Goal: Communication & Community: Answer question/provide support

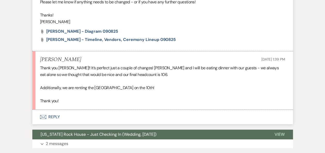
click at [52, 118] on button "Envelope Reply" at bounding box center [162, 117] width 260 height 14
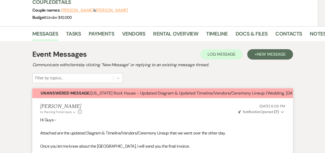
scroll to position [67, 0]
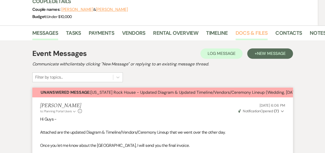
click at [242, 34] on link "Docs & Files" at bounding box center [251, 34] width 32 height 11
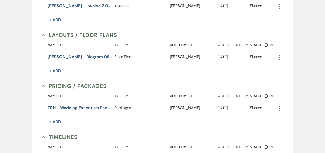
scroll to position [213, 0]
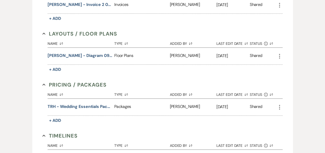
click at [280, 55] on use "button" at bounding box center [279, 56] width 1 height 5
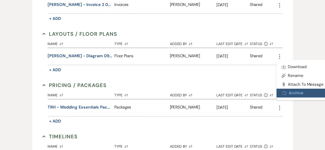
click at [290, 91] on button "Archive Archive" at bounding box center [302, 92] width 52 height 9
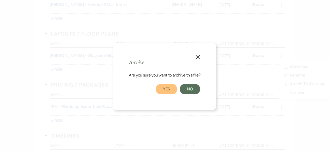
click at [167, 89] on button "Yes" at bounding box center [167, 89] width 22 height 10
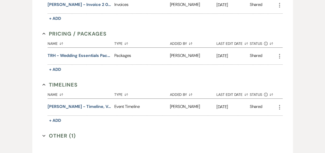
click at [280, 107] on icon "More" at bounding box center [279, 107] width 6 height 6
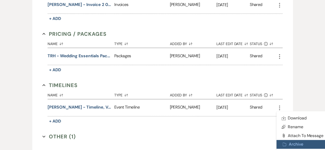
click at [292, 143] on button "Archive Archive" at bounding box center [302, 144] width 52 height 9
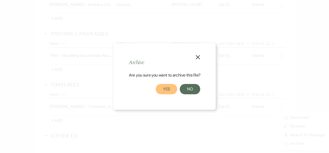
click at [167, 90] on button "Yes" at bounding box center [167, 89] width 22 height 10
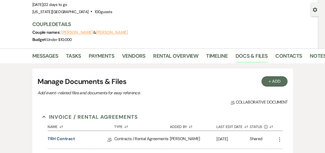
scroll to position [0, 0]
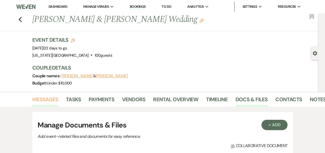
click at [49, 99] on link "Messages" at bounding box center [45, 101] width 26 height 11
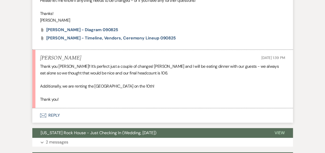
scroll to position [227, 0]
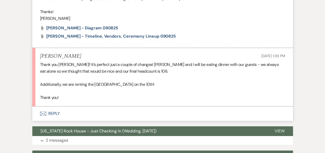
click at [54, 115] on button "Envelope Reply" at bounding box center [162, 114] width 260 height 14
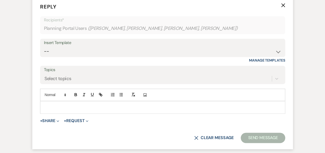
scroll to position [338, 0]
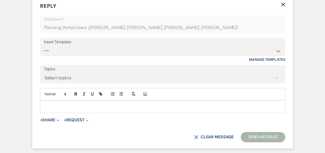
click at [117, 104] on p at bounding box center [162, 107] width 237 height 6
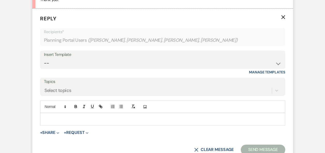
scroll to position [381, 0]
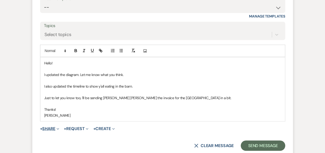
click at [55, 128] on button "+ Share Expand" at bounding box center [49, 129] width 19 height 4
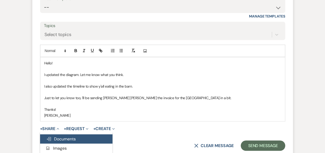
click at [63, 140] on span "Doc Upload Documents" at bounding box center [60, 138] width 29 height 5
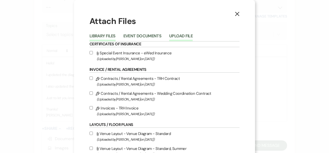
click at [181, 36] on button "Upload File" at bounding box center [181, 37] width 24 height 7
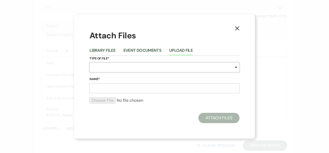
click at [236, 68] on select "Special Event Insurance Vendor Certificate of Insurance Contracts / Rental Agre…" at bounding box center [164, 68] width 150 height 10
select select "23"
click at [89, 63] on select "Special Event Insurance Vendor Certificate of Insurance Contracts / Rental Agre…" at bounding box center [164, 68] width 150 height 10
click at [103, 88] on input "Name*" at bounding box center [164, 88] width 150 height 10
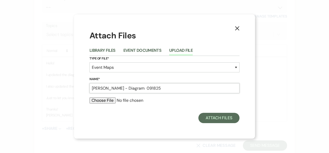
type input "Chandler - Diagram 091825"
click at [107, 101] on input "file" at bounding box center [164, 101] width 150 height 6
type input "C:\fakepath\Chandler - Diagram 091825.pdf"
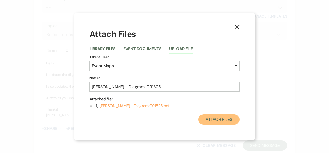
click at [216, 120] on button "Attach Files" at bounding box center [218, 120] width 41 height 10
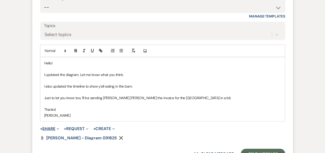
click at [50, 127] on button "+ Share Expand" at bounding box center [49, 129] width 19 height 4
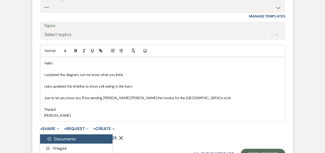
click at [64, 139] on span "Doc Upload Documents" at bounding box center [60, 138] width 29 height 5
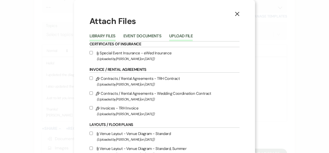
click at [180, 35] on button "Upload File" at bounding box center [181, 37] width 24 height 7
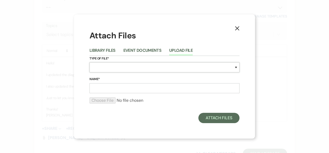
click at [236, 67] on select "Special Event Insurance Vendor Certificate of Insurance Contracts / Rental Agre…" at bounding box center [164, 68] width 150 height 10
select select "30"
click at [89, 63] on select "Special Event Insurance Vendor Certificate of Insurance Contracts / Rental Agre…" at bounding box center [164, 68] width 150 height 10
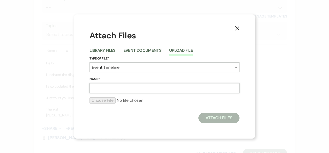
click at [117, 88] on input "Name*" at bounding box center [164, 88] width 150 height 10
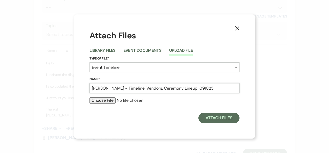
type input "Chandler - Timeline, Vendors, Ceremony Lineup 091825"
click at [107, 100] on input "file" at bounding box center [164, 101] width 150 height 6
type input "C:\fakepath\Chandler - Timeline, Vendors, Ceremony Lineup 091825.pdf"
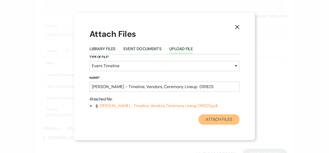
click at [216, 120] on button "Attach Files" at bounding box center [218, 120] width 41 height 10
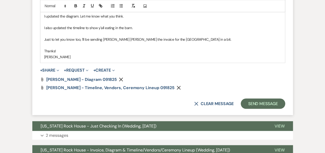
scroll to position [438, 0]
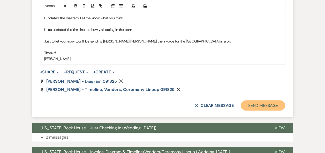
click at [261, 107] on button "Send Message" at bounding box center [263, 105] width 44 height 10
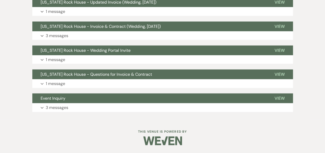
scroll to position [514, 0]
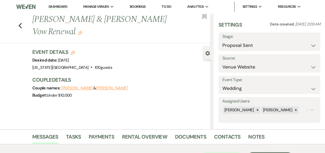
click at [57, 7] on link "Dashboard" at bounding box center [58, 6] width 19 height 5
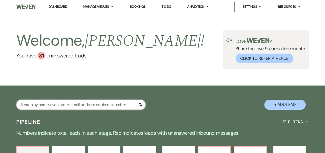
click at [85, 104] on input "text" at bounding box center [80, 105] width 129 height 10
type input "[PERSON_NAME]"
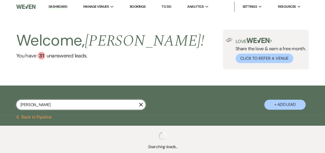
select select "6"
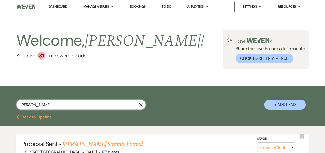
type input "[PERSON_NAME]"
click at [123, 144] on link "[PERSON_NAME] Sorority Formal" at bounding box center [103, 144] width 80 height 9
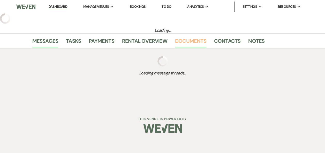
select select "6"
select select "22"
select select "13"
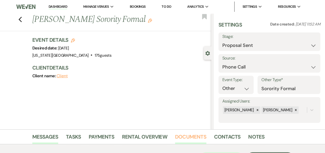
click at [188, 137] on link "Documents" at bounding box center [190, 138] width 31 height 11
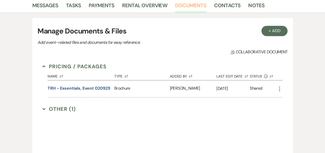
scroll to position [141, 0]
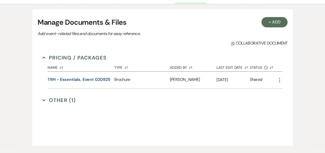
click at [62, 101] on button "Other (1) Expand" at bounding box center [58, 101] width 33 height 8
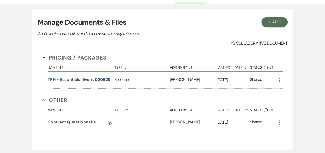
click at [75, 123] on link "Contract Questionnaire" at bounding box center [72, 123] width 48 height 8
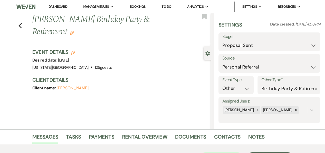
select select "6"
select select "12"
select select "13"
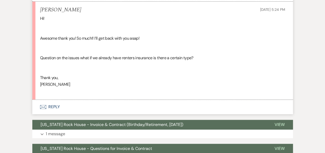
scroll to position [290, 0]
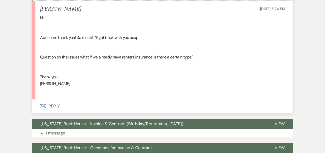
click at [55, 106] on button "Envelope Reply" at bounding box center [162, 106] width 260 height 14
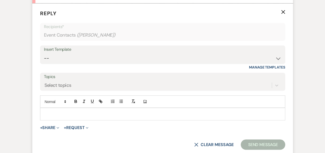
scroll to position [395, 0]
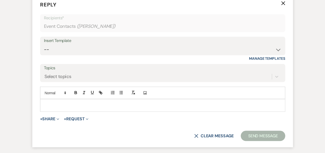
click at [65, 104] on p at bounding box center [162, 106] width 237 height 6
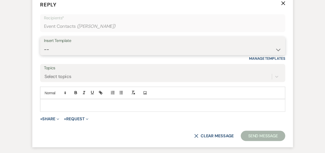
click at [277, 50] on select "-- Weven Planning Portal Introduction (Booked Events) Follow Up Booking Procedu…" at bounding box center [162, 50] width 237 height 10
select select "693"
click at [44, 45] on select "-- Weven Planning Portal Introduction (Booked Events) Follow Up Booking Procedu…" at bounding box center [162, 50] width 237 height 10
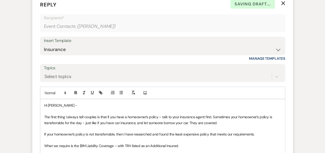
click at [95, 118] on span "The first thing I always tell couples is that if you have a homeowner’s policy …" at bounding box center [158, 120] width 229 height 10
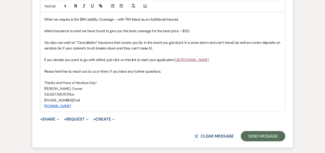
scroll to position [522, 0]
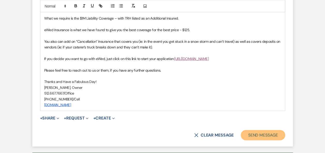
click at [253, 135] on button "Send Message" at bounding box center [263, 135] width 44 height 10
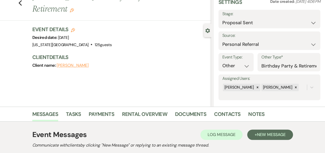
scroll to position [0, 0]
